Goal: Task Accomplishment & Management: Use online tool/utility

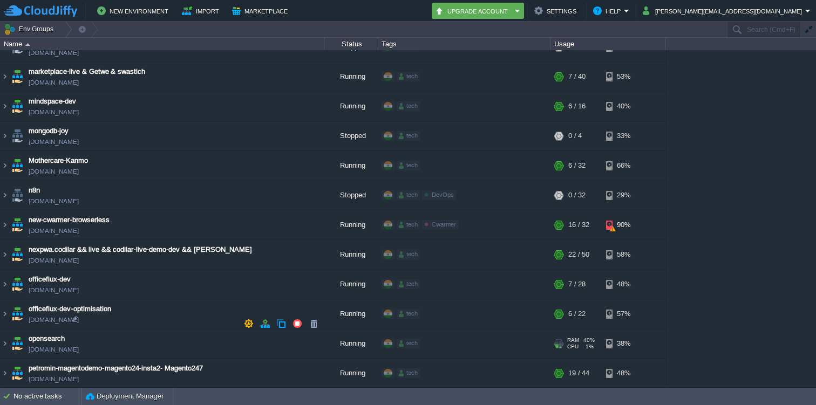
scroll to position [2262, 0]
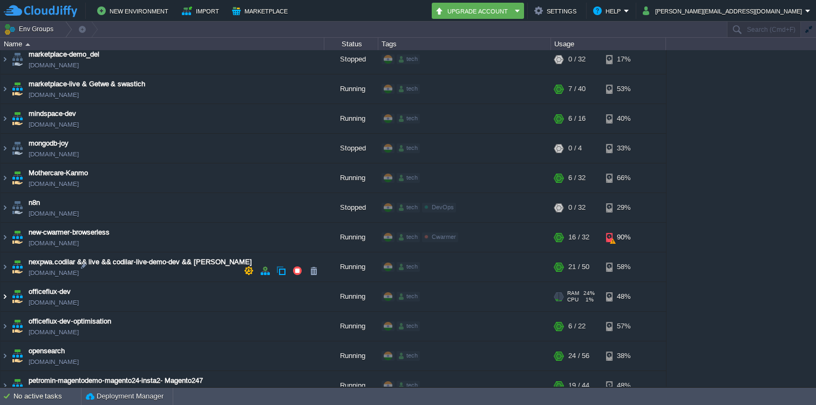
click at [5, 282] on img at bounding box center [5, 296] width 9 height 29
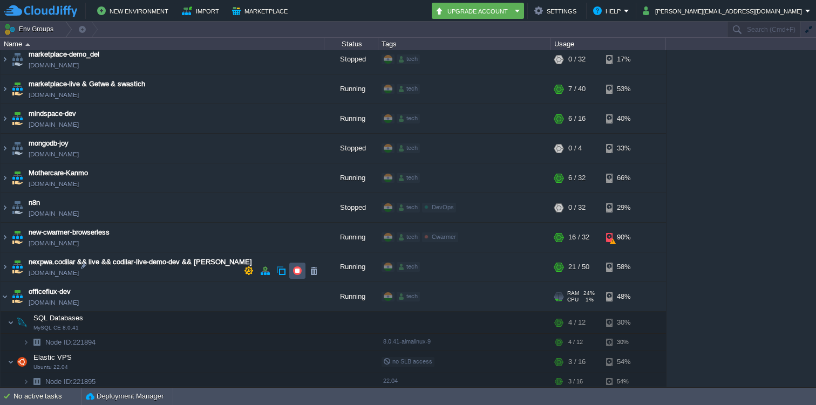
click at [296, 269] on button "button" at bounding box center [298, 271] width 10 height 10
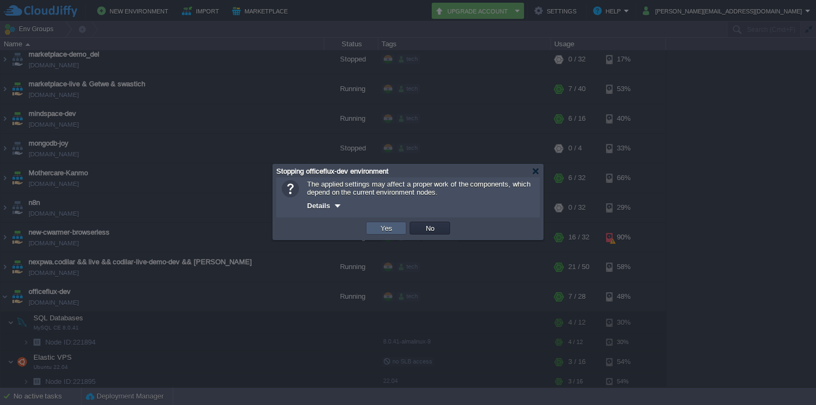
click at [381, 231] on button "Yes" at bounding box center [386, 229] width 18 height 10
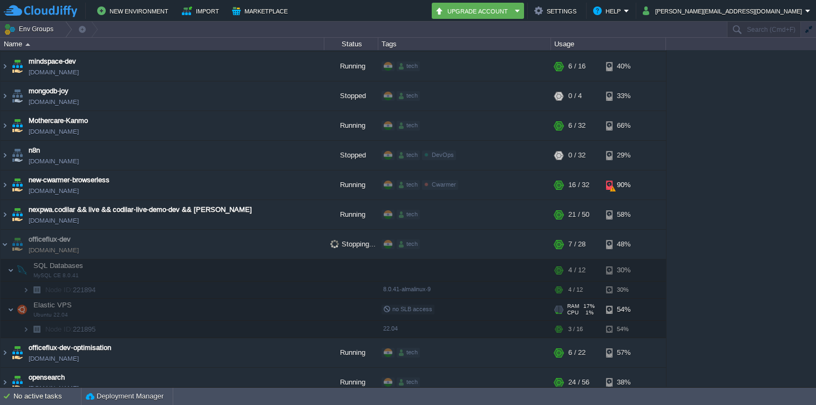
scroll to position [2332, 0]
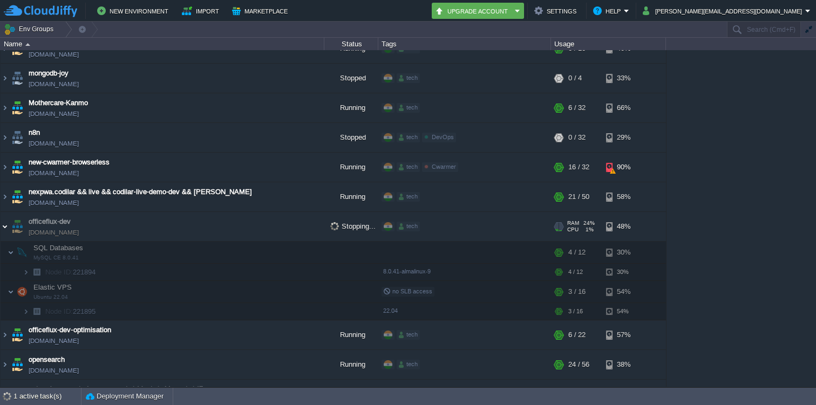
click at [6, 212] on img at bounding box center [5, 226] width 9 height 29
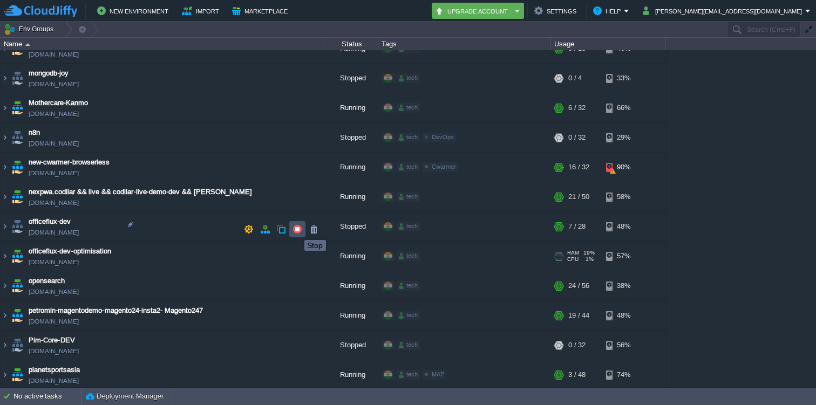
click at [296, 231] on button "button" at bounding box center [298, 230] width 10 height 10
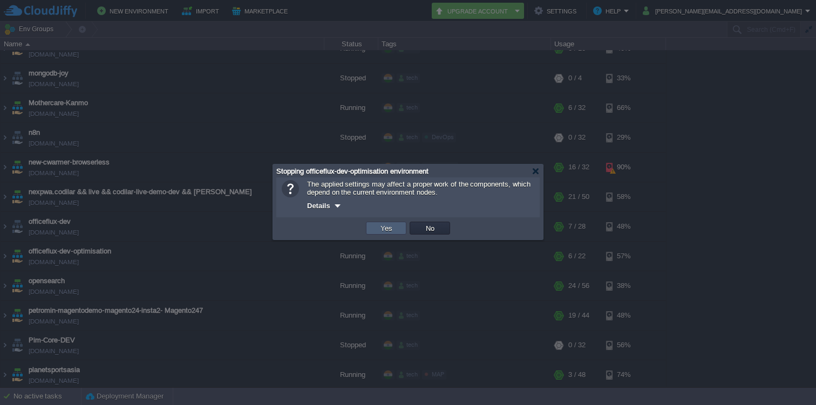
click at [375, 229] on td "Yes" at bounding box center [386, 228] width 40 height 13
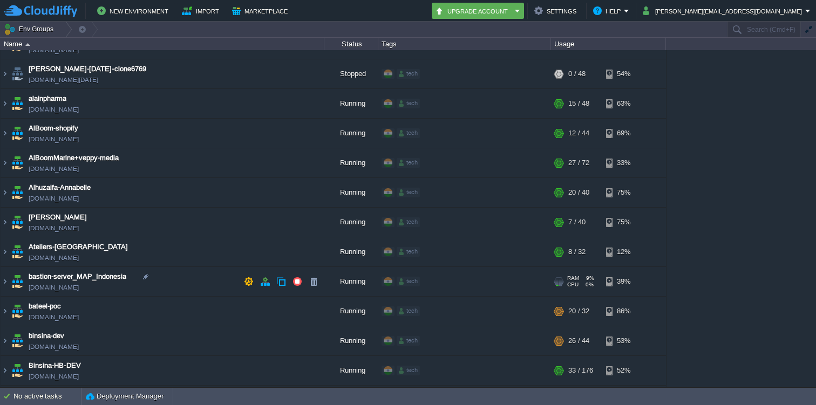
scroll to position [104, 0]
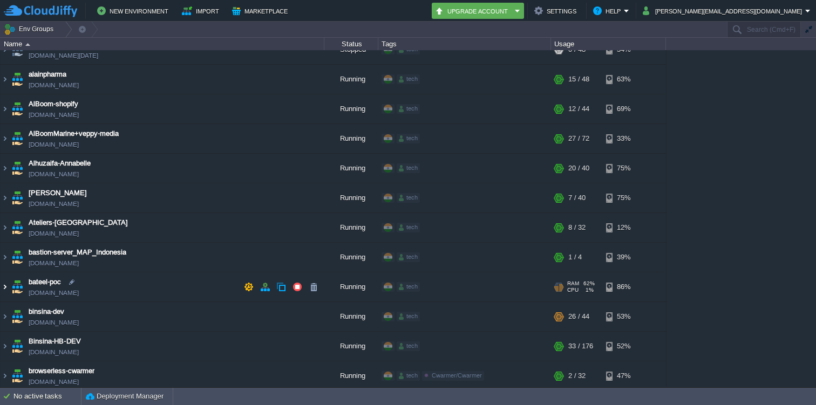
click at [4, 282] on img at bounding box center [5, 287] width 9 height 29
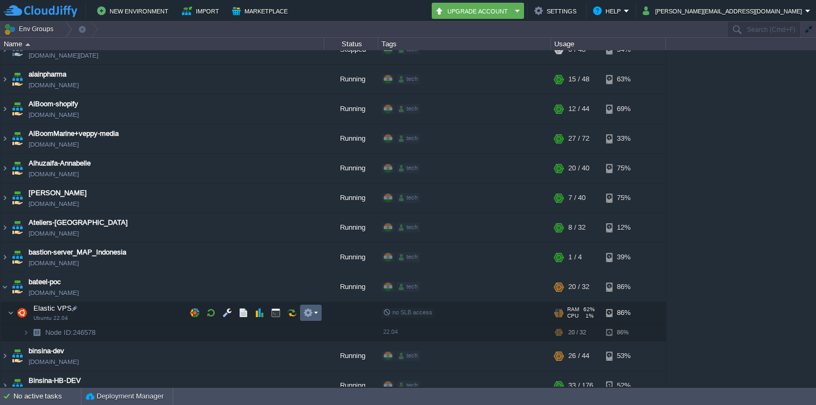
click at [312, 313] on button "button" at bounding box center [308, 313] width 10 height 10
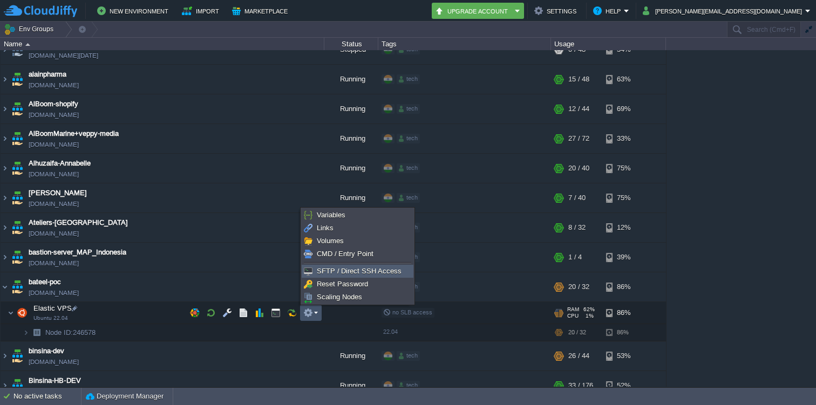
click at [326, 269] on span "SFTP / Direct SSH Access" at bounding box center [359, 271] width 85 height 8
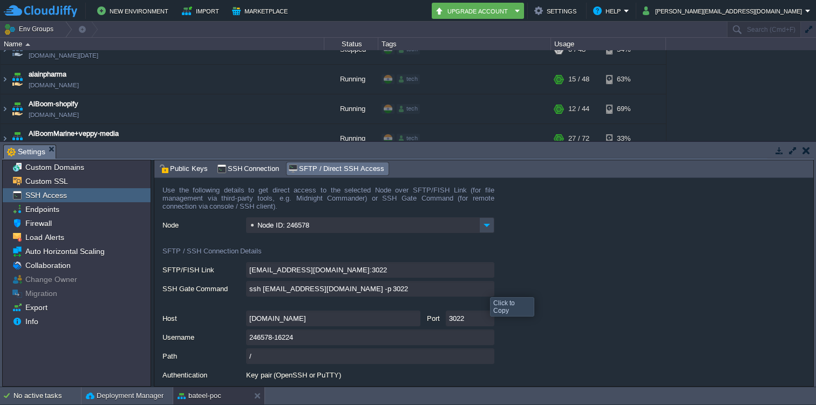
click at [485, 289] on input "ssh [EMAIL_ADDRESS][DOMAIN_NAME] -p 3022" at bounding box center [370, 289] width 248 height 16
